Goal: Ask a question: Seek information or help from site administrators or community

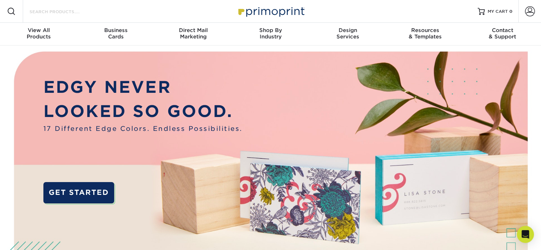
click at [87, 9] on input "Search Products" at bounding box center [63, 11] width 69 height 9
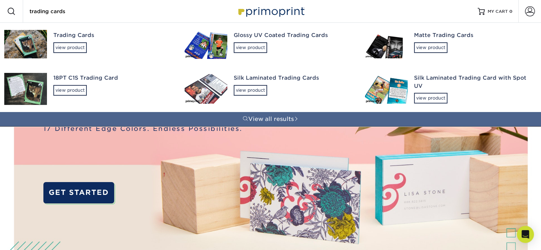
type input "trading cards"
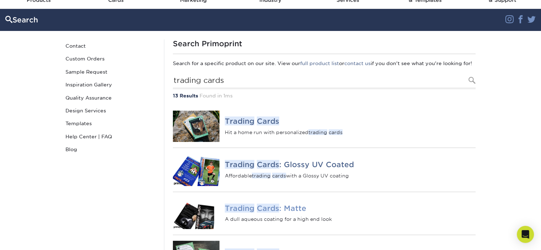
scroll to position [36, 0]
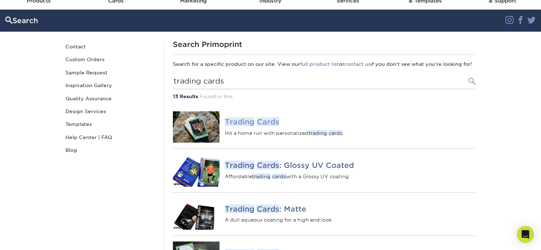
click at [245, 126] on em "Trading" at bounding box center [240, 121] width 30 height 9
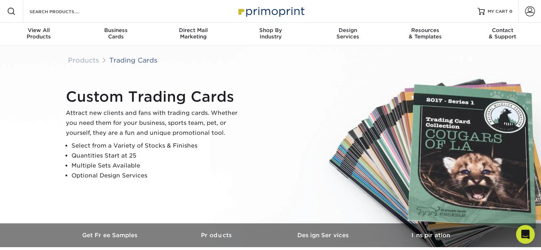
click at [526, 236] on icon "Open Intercom Messenger" at bounding box center [525, 234] width 9 height 9
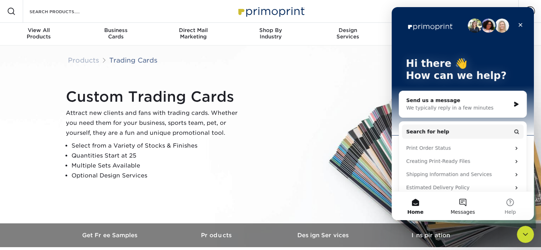
click at [460, 212] on span "Messages" at bounding box center [463, 212] width 25 height 5
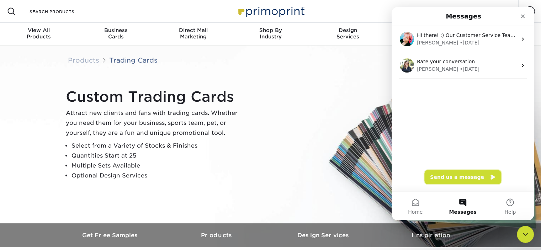
click at [464, 178] on button "Send us a message" at bounding box center [463, 177] width 77 height 14
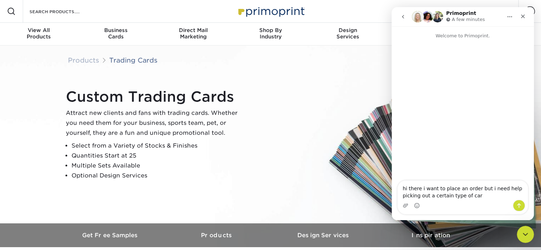
type textarea "hi there i want to place an order but i need help picking out a certain type of…"
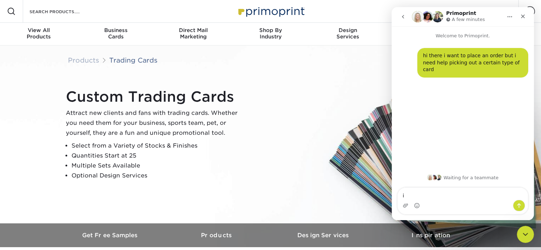
type textarea "i"
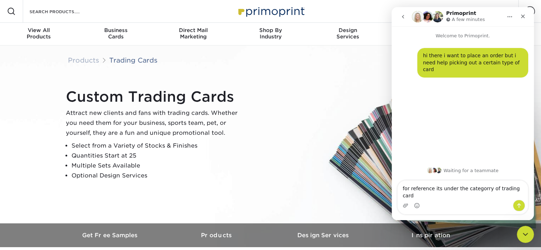
type textarea "for reference its under the categorry of trading cards"
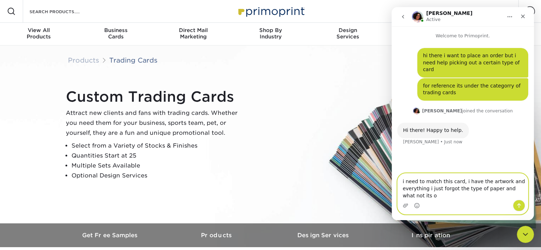
type textarea "i need to match this card, i have the artwork and everything i just forgot the …"
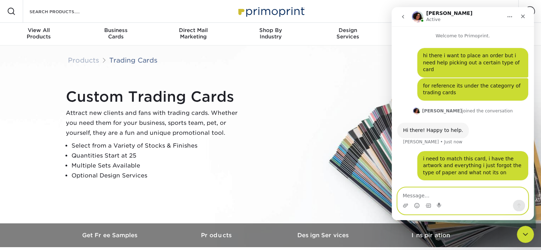
paste textarea "[URL][DOMAIN_NAME][PERSON_NAME]"
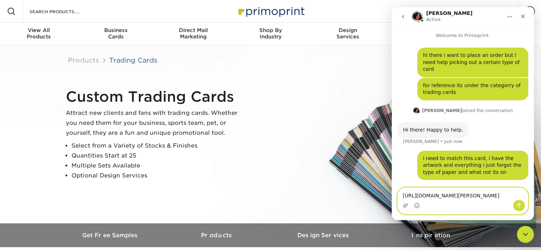
scroll to position [37, 0]
paste textarea "[URL][DOMAIN_NAME][PERSON_NAME]"
type textarea "https://www.ebay.com/itm/115666957408?nordt=true&orig_cvip=true&mkevt=1&mkcid=1…"
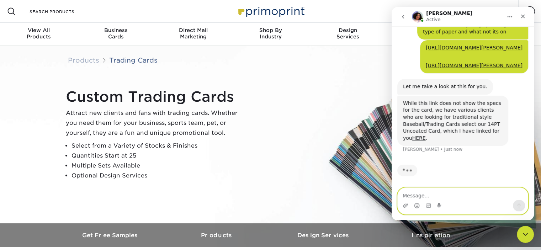
scroll to position [189, 0]
type textarea "i feel like 14 pt might be flimsy?"
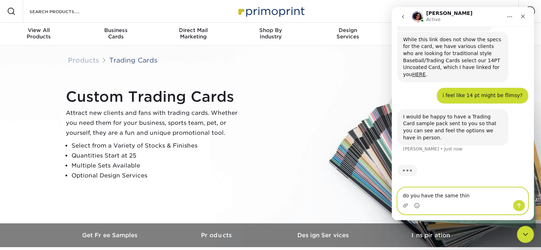
scroll to position [246, 0]
type textarea "d"
type textarea "oh yes that would be perfect"
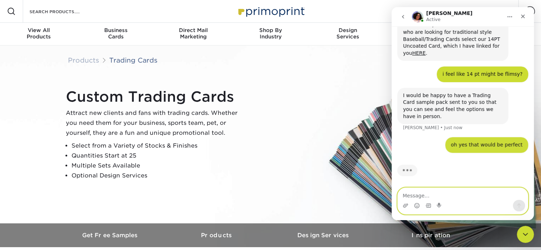
scroll to position [267, 0]
type textarea "i"
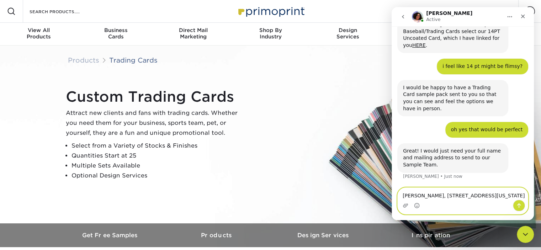
scroll to position [275, 0]
type textarea "[PERSON_NAME], [STREET_ADDRESS][US_STATE]"
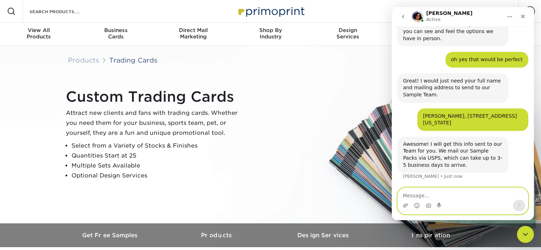
scroll to position [338, 0]
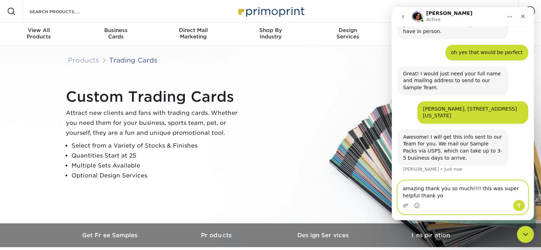
type textarea "amazing thank you so much!!!! this was super helpful thank you"
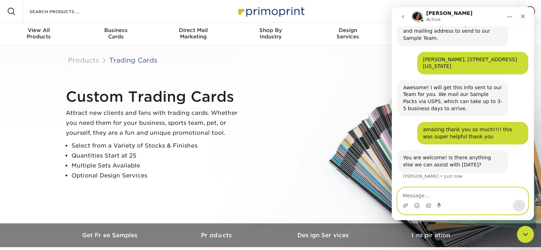
scroll to position [394, 0]
type textarea "actually yes"
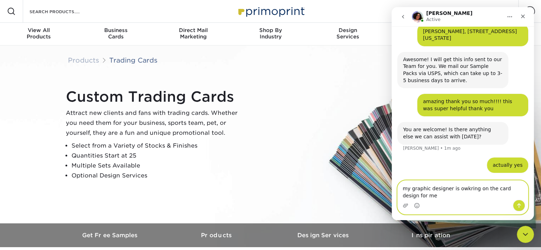
scroll to position [423, 0]
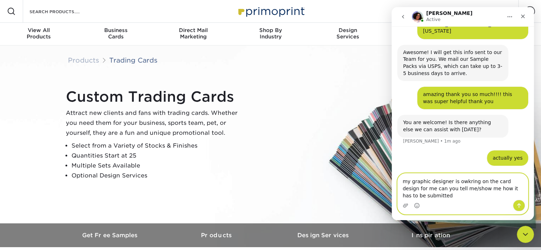
type textarea "my graphic designer is owkring on the card design for me can you tell me/show m…"
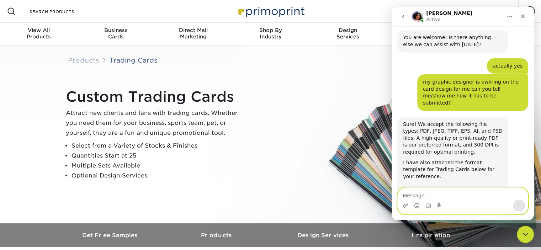
scroll to position [531, 0]
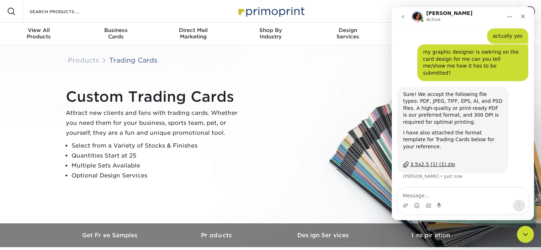
click at [430, 166] on div "3.5x2.5 (1) (1).zip" at bounding box center [432, 164] width 45 height 7
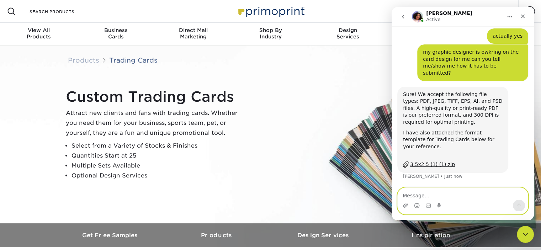
click at [452, 193] on textarea "Message…" at bounding box center [463, 194] width 130 height 12
type textarea "noted thank you"
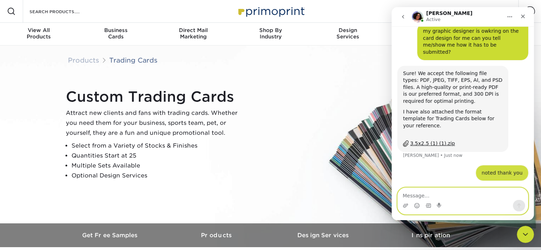
scroll to position [552, 0]
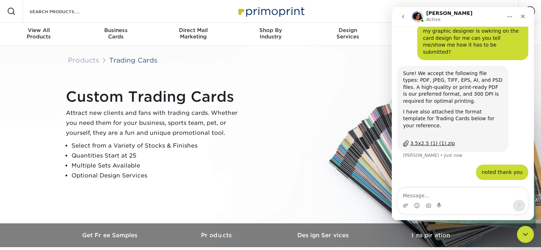
click at [441, 144] on div "3.5x2.5 (1) (1).zip" at bounding box center [432, 143] width 45 height 7
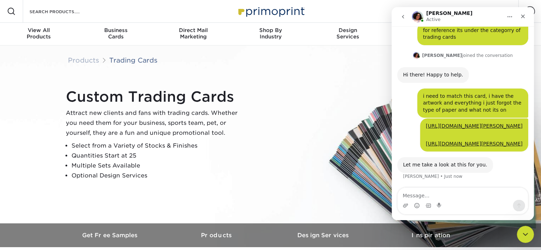
scroll to position [118, 0]
click at [523, 14] on icon "Close" at bounding box center [523, 17] width 6 height 6
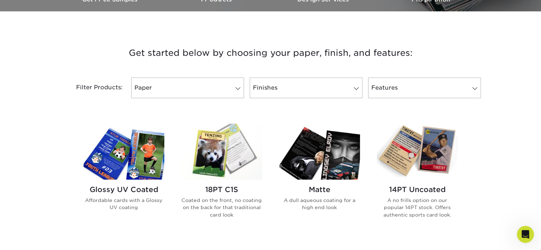
scroll to position [235, 0]
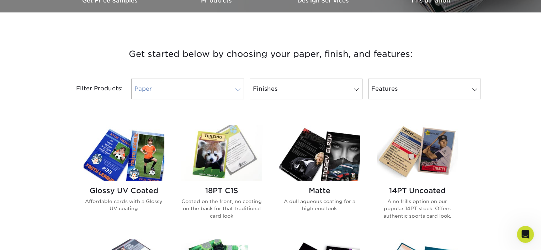
click at [167, 89] on link "Paper" at bounding box center [187, 89] width 113 height 21
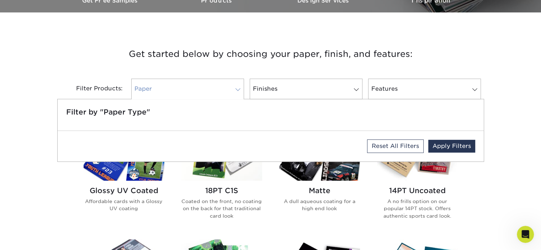
click at [167, 89] on link "Paper" at bounding box center [187, 89] width 113 height 21
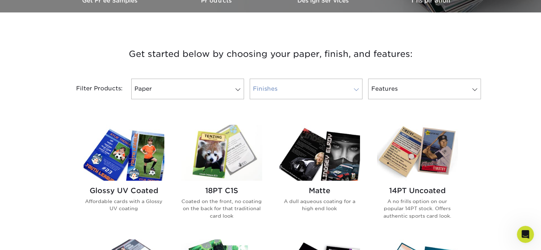
click at [315, 84] on link "Finishes" at bounding box center [306, 89] width 113 height 21
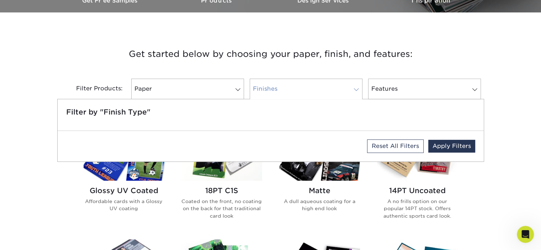
click at [315, 84] on link "Finishes" at bounding box center [306, 89] width 113 height 21
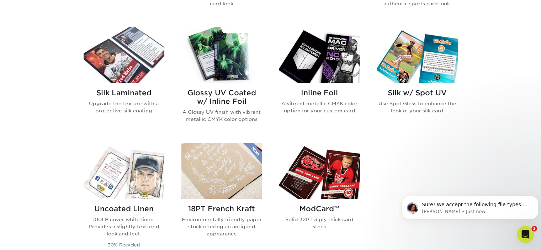
scroll to position [531, 0]
